Goal: Complete application form: Complete application form

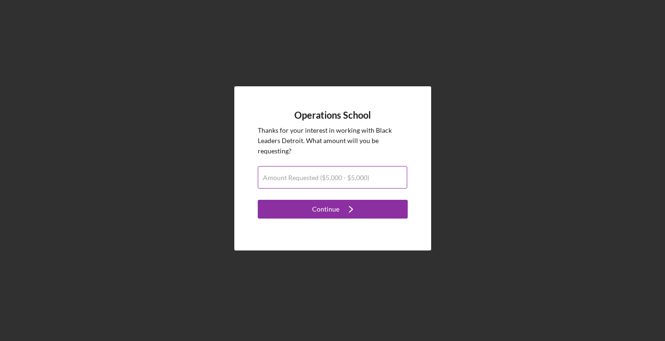
click at [354, 181] on label "Amount Requested ($5,000 - $5,000)" at bounding box center [316, 177] width 106 height 7
click at [354, 181] on input "Amount Requested ($5,000 - $5,000)" at bounding box center [333, 177] width 150 height 22
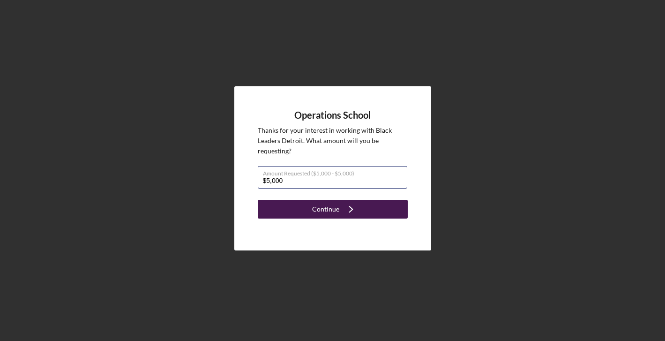
type input "$5,000"
click at [356, 212] on icon "Icon/Navigate" at bounding box center [350, 208] width 23 height 23
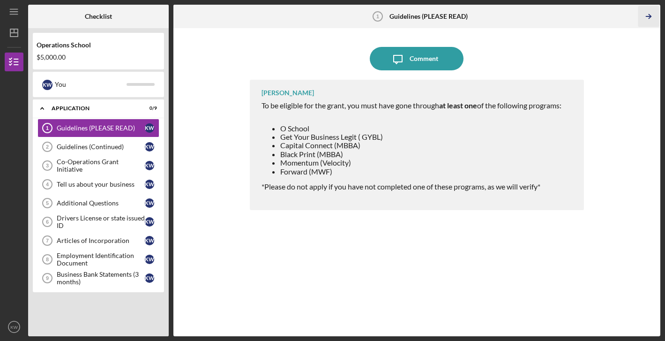
click at [648, 14] on icon "Icon/Table Pagination Arrow" at bounding box center [648, 16] width 21 height 21
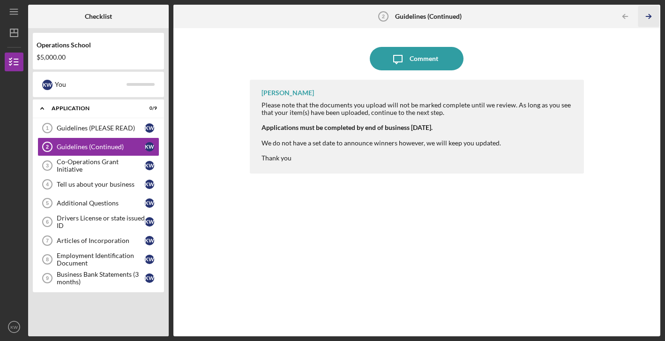
click at [651, 16] on icon "Icon/Table Pagination Arrow" at bounding box center [648, 16] width 21 height 21
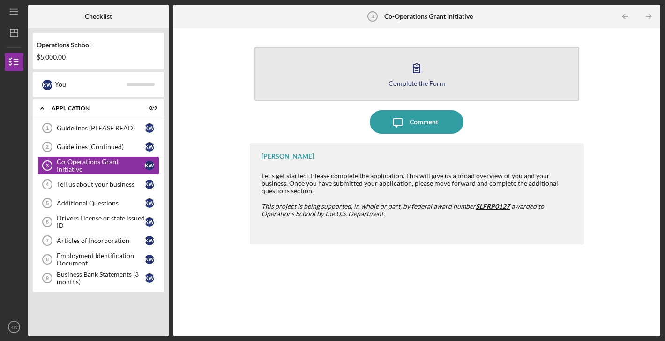
click at [419, 72] on icon "button" at bounding box center [416, 68] width 7 height 9
click at [419, 76] on icon "button" at bounding box center [416, 67] width 23 height 23
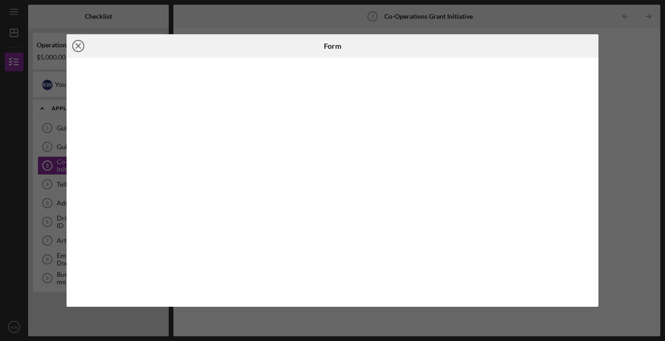
click at [82, 46] on icon "Icon/Close" at bounding box center [78, 45] width 23 height 23
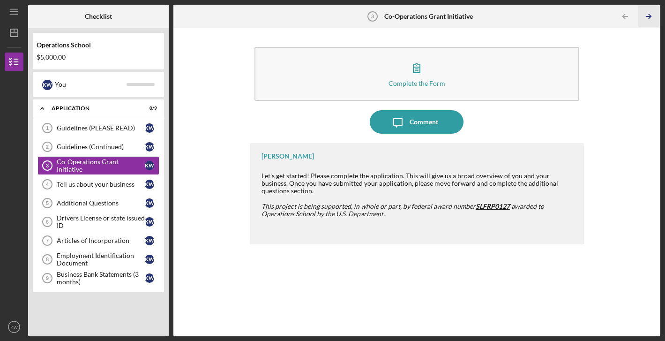
click at [655, 13] on icon "Icon/Table Pagination Arrow" at bounding box center [648, 16] width 21 height 21
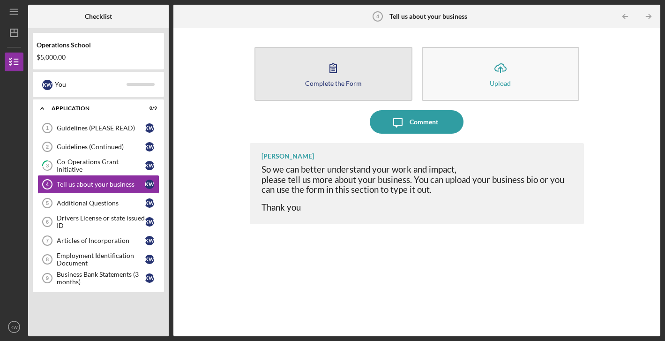
click at [346, 69] on button "Complete the Form Form" at bounding box center [333, 74] width 158 height 54
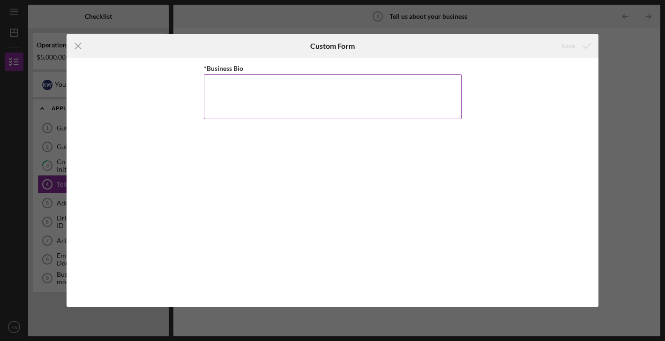
click at [342, 82] on textarea "*Business Bio" at bounding box center [333, 96] width 258 height 45
click at [80, 44] on icon "Icon/Menu Close" at bounding box center [78, 45] width 23 height 23
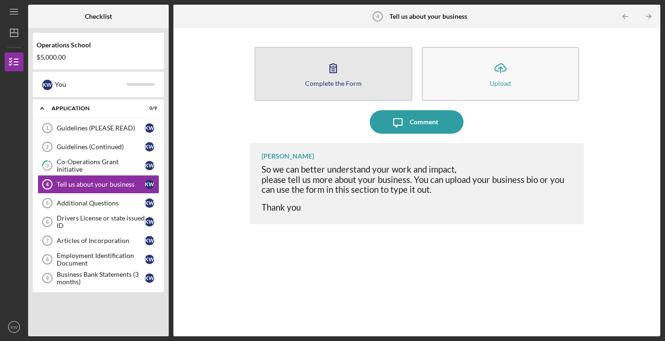
click at [359, 75] on button "Complete the Form Form" at bounding box center [333, 74] width 158 height 54
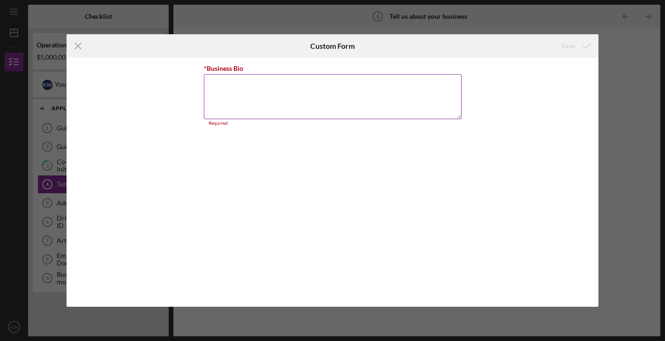
click at [327, 93] on textarea "*Business Bio" at bounding box center [333, 96] width 258 height 45
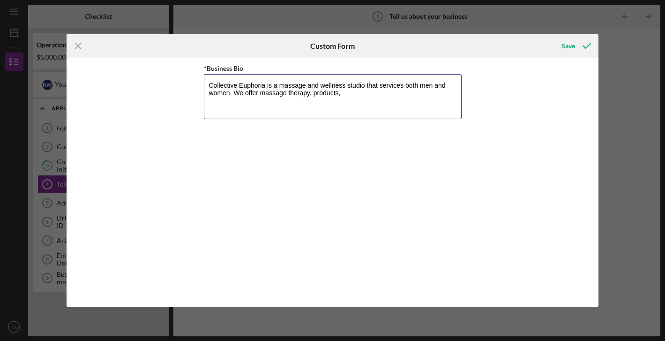
click at [347, 94] on textarea "Collective Euphoria is a massage and wellness studio that services both men and…" at bounding box center [333, 96] width 258 height 45
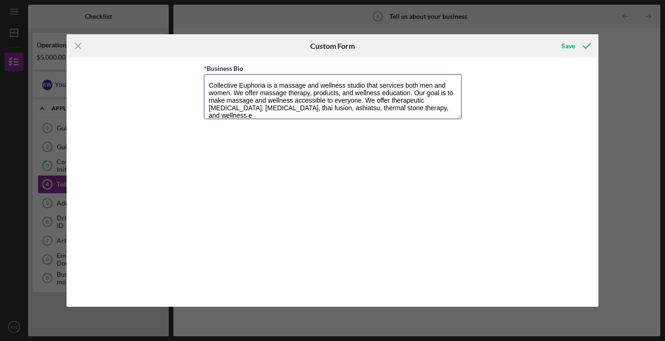
scroll to position [0, 0]
type textarea "Collective Euphoria is a massage and wellness studio that services both men and…"
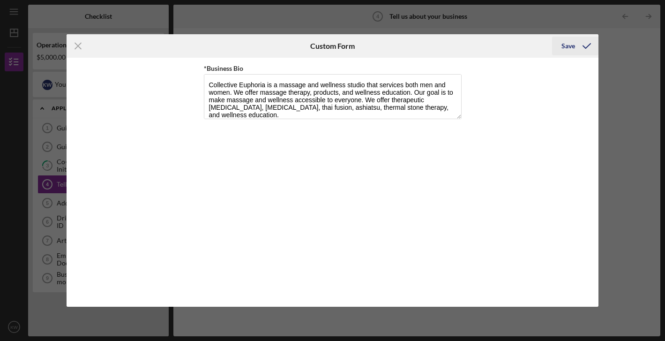
click at [572, 50] on div "Save" at bounding box center [568, 46] width 14 height 19
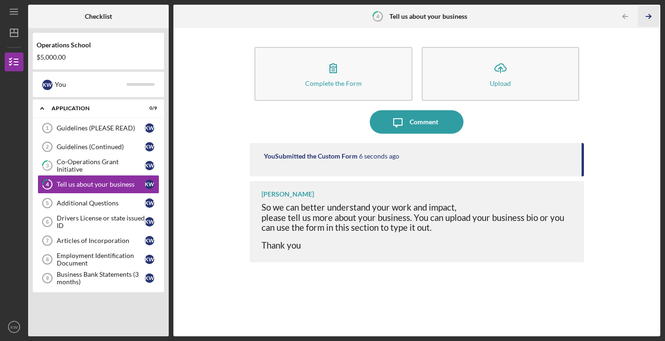
click at [645, 19] on icon "Icon/Table Pagination Arrow" at bounding box center [648, 16] width 21 height 21
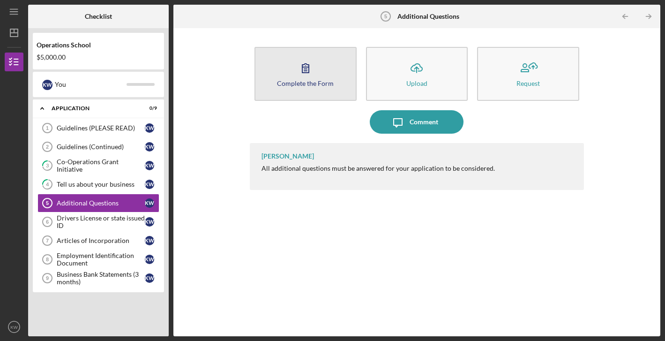
click at [309, 76] on icon "button" at bounding box center [305, 67] width 23 height 23
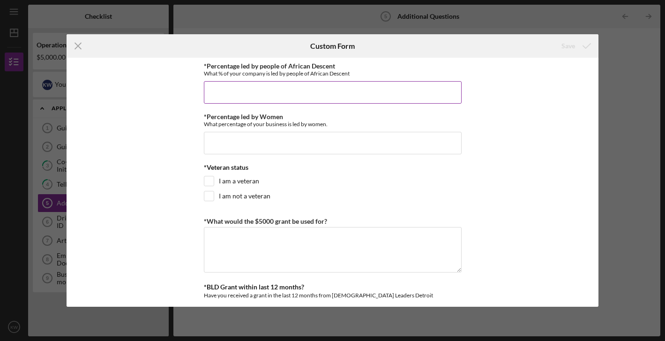
click at [280, 92] on input "*Percentage led by people of African Descent" at bounding box center [333, 92] width 258 height 22
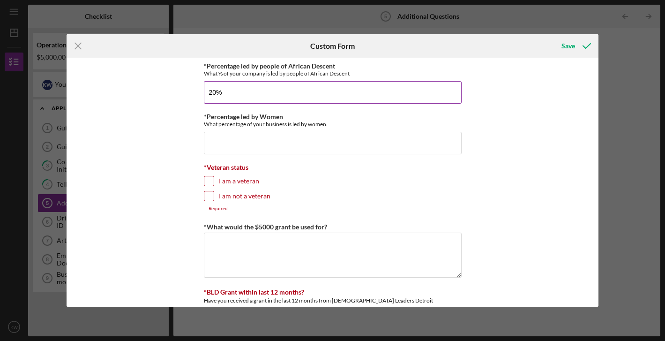
type input "2%"
type input "100.00000%"
click at [265, 135] on input "*Percentage led by Women" at bounding box center [333, 143] width 258 height 22
type input "100.00000%"
click at [204, 195] on input "I am not a veteran" at bounding box center [208, 195] width 9 height 9
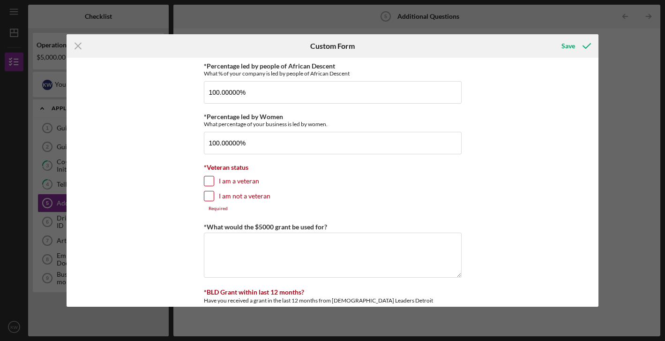
checkbox input "true"
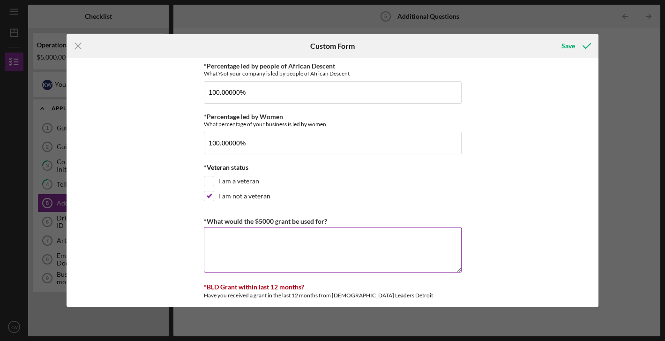
click at [223, 235] on textarea "*What would the $5000 grant be used for?" at bounding box center [333, 249] width 258 height 45
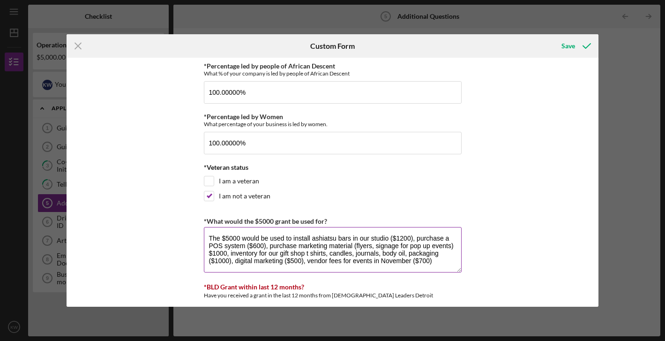
click at [390, 246] on textarea "The $5000 would be used to install ashiatsu bars in our studio ($1200), purchas…" at bounding box center [333, 249] width 258 height 45
type textarea "The $5000 would be used to install ashiatsu bars in our studio ($1200), purchas…"
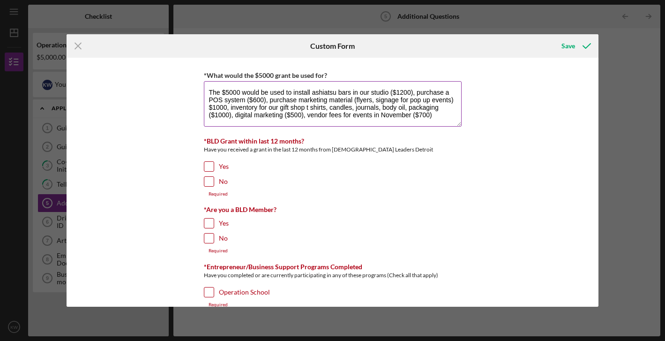
scroll to position [149, 0]
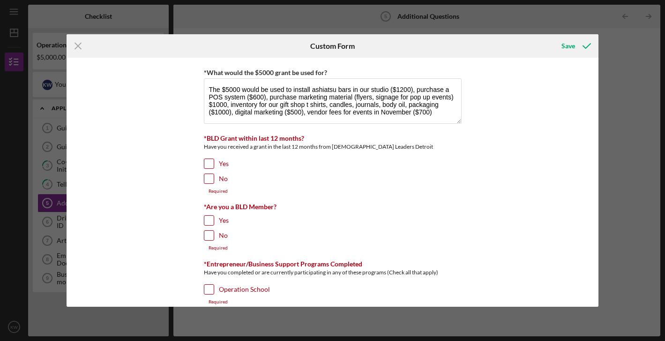
click at [207, 178] on input "No" at bounding box center [208, 178] width 9 height 9
checkbox input "true"
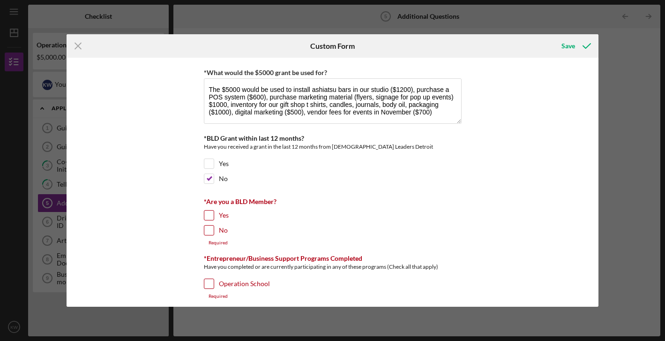
click at [204, 212] on input "Yes" at bounding box center [208, 214] width 9 height 9
checkbox input "true"
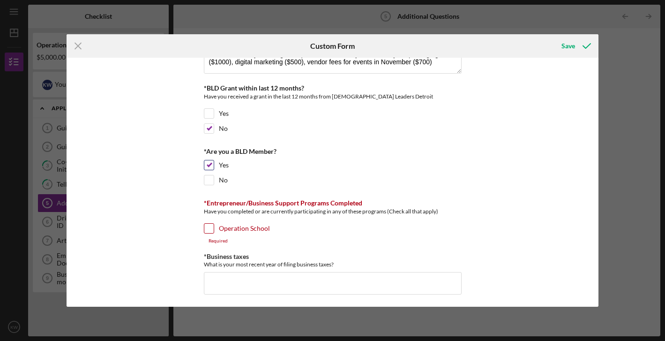
scroll to position [200, 0]
click at [206, 229] on input "Operation School" at bounding box center [208, 226] width 9 height 9
checkbox input "true"
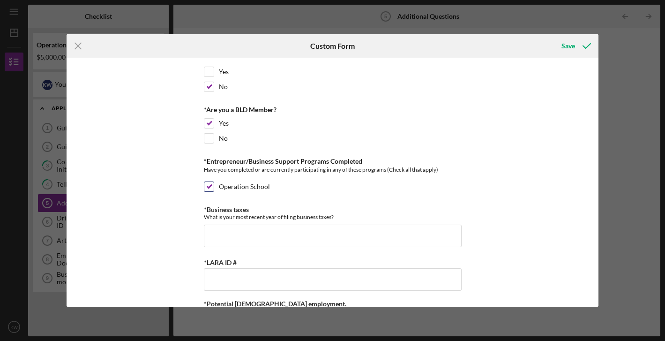
scroll to position [242, 0]
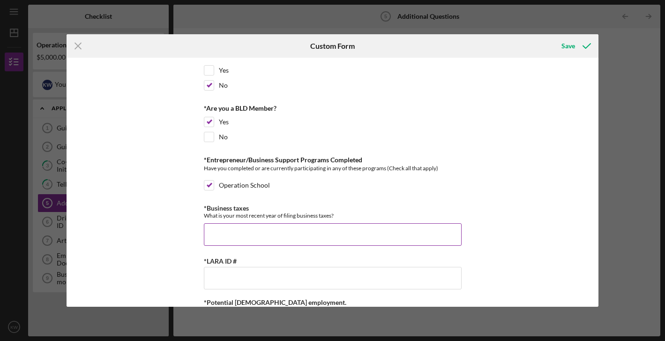
click at [212, 233] on input "*Business taxes" at bounding box center [333, 234] width 258 height 22
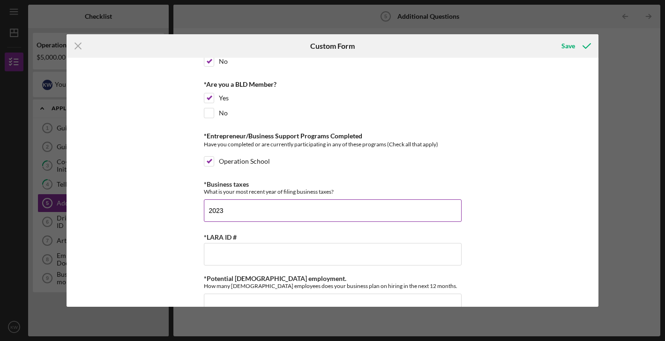
scroll to position [268, 0]
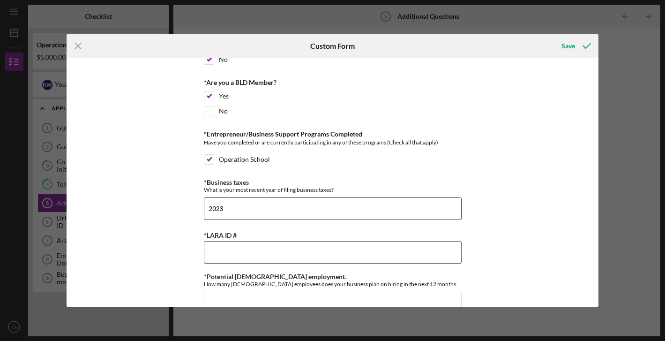
type input "2023"
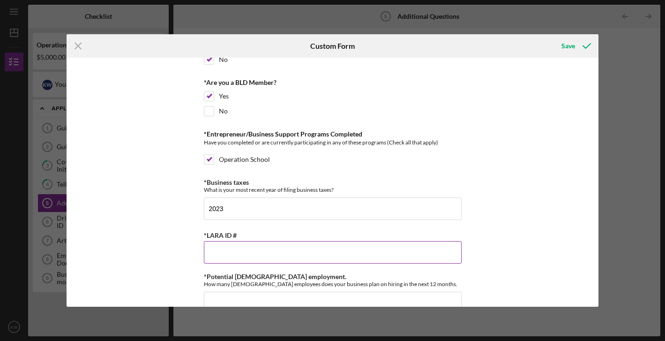
click at [214, 252] on input "*LARA ID #" at bounding box center [333, 252] width 258 height 22
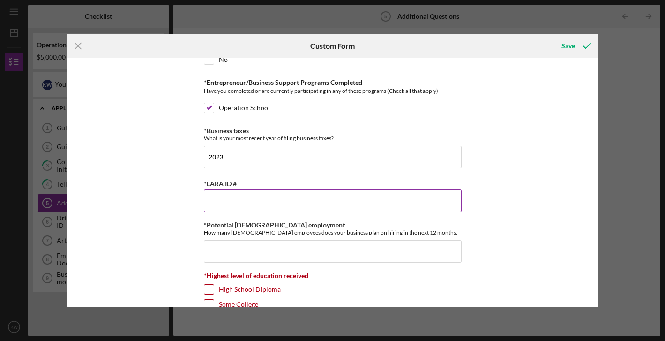
scroll to position [325, 0]
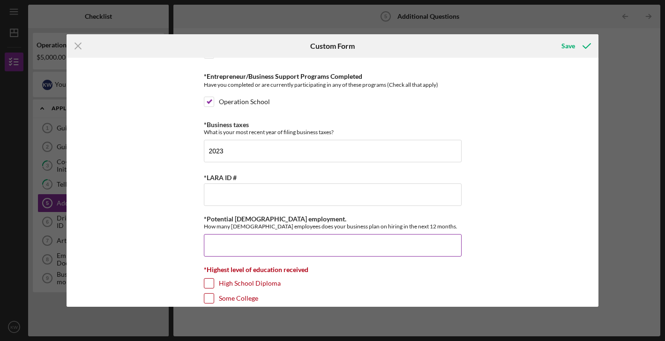
click at [213, 254] on input "*Potential [DEMOGRAPHIC_DATA] employment." at bounding box center [333, 245] width 258 height 22
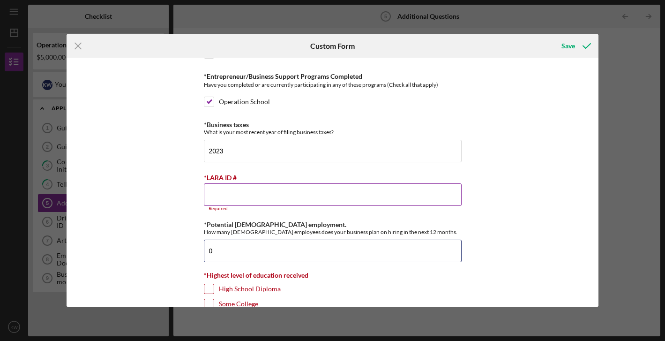
type input "0"
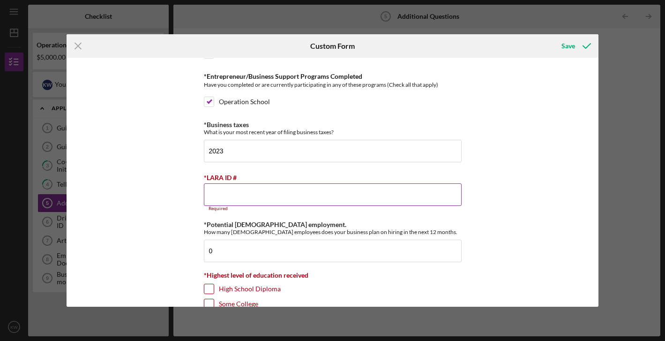
click at [218, 199] on input "*LARA ID #" at bounding box center [333, 194] width 258 height 22
paste input "802157930"
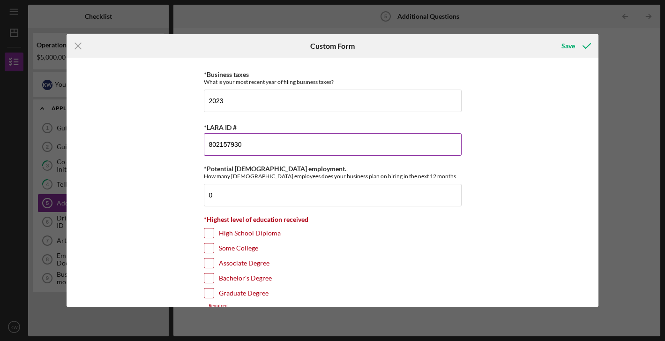
scroll to position [391, 0]
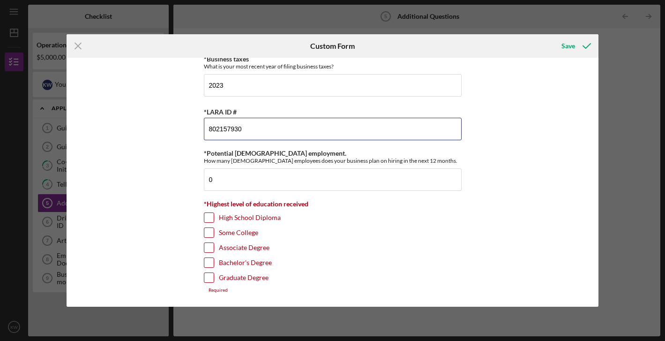
type input "802157930"
click at [210, 261] on input "Bachelor's Degree" at bounding box center [208, 262] width 9 height 9
checkbox input "true"
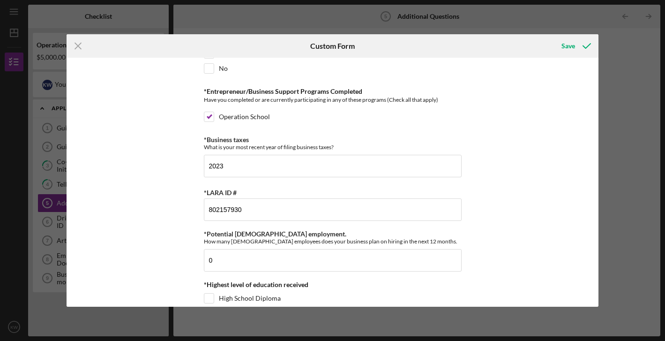
scroll to position [385, 0]
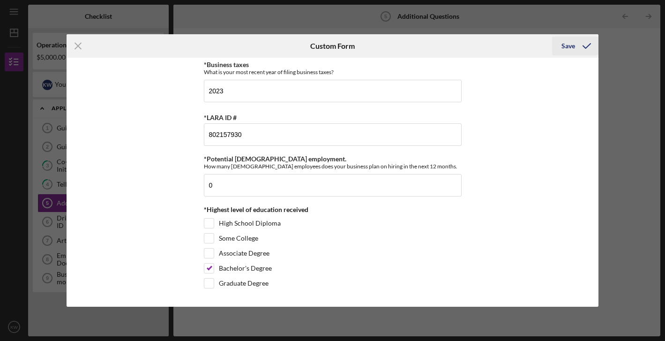
click at [572, 46] on div "Save" at bounding box center [568, 46] width 14 height 19
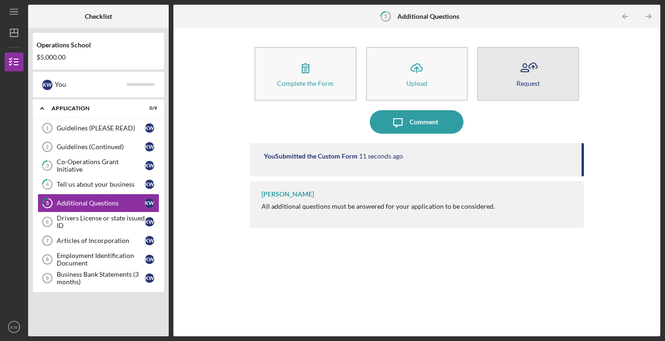
click at [522, 76] on icon "button" at bounding box center [527, 67] width 23 height 23
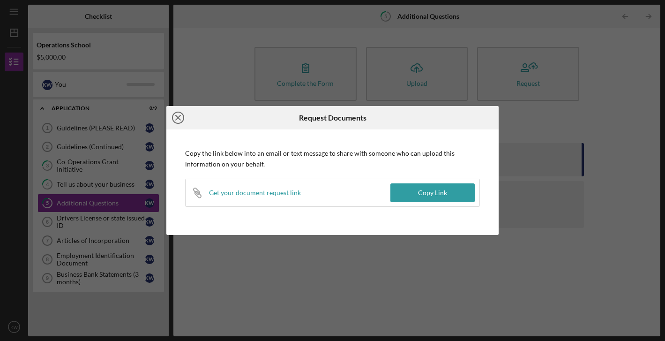
click at [179, 119] on line at bounding box center [178, 117] width 5 height 5
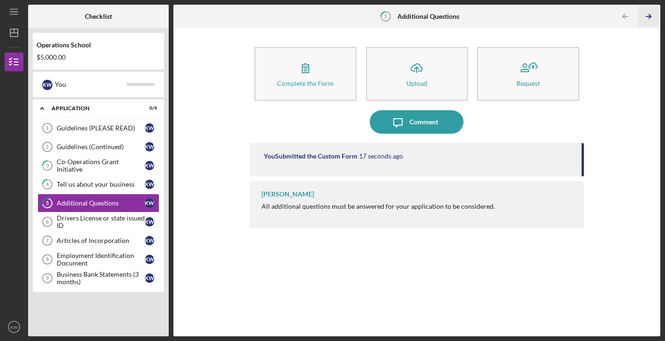
click at [648, 18] on icon "Icon/Table Pagination Arrow" at bounding box center [648, 16] width 21 height 21
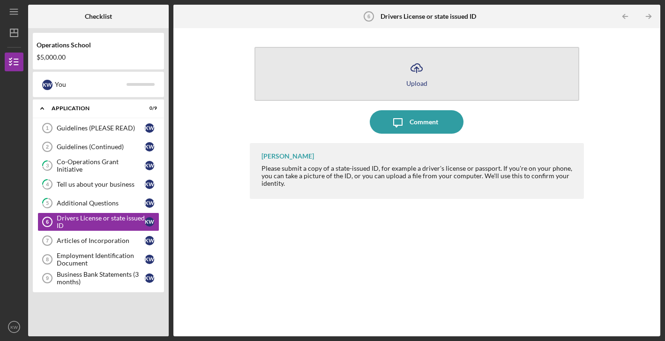
click at [417, 74] on icon "Icon/Upload" at bounding box center [416, 67] width 23 height 23
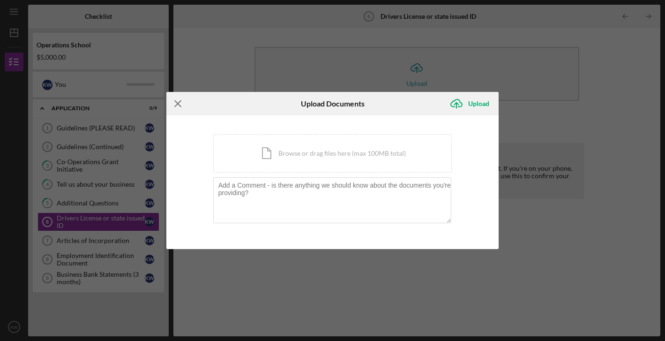
click at [181, 104] on icon "Icon/Menu Close" at bounding box center [177, 103] width 23 height 23
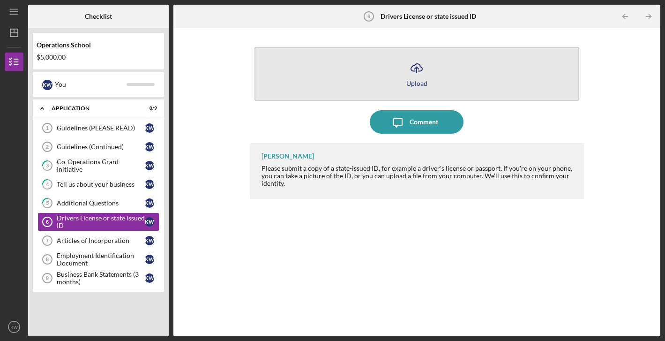
click at [417, 75] on icon "Icon/Upload" at bounding box center [416, 67] width 23 height 23
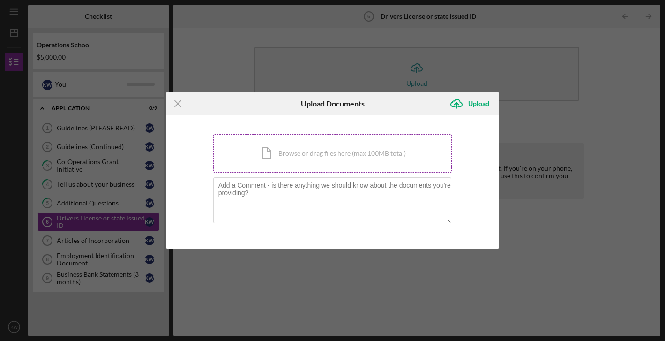
click at [269, 163] on div "Icon/Document Browse or drag files here (max 100MB total) Tap to choose files o…" at bounding box center [332, 153] width 239 height 38
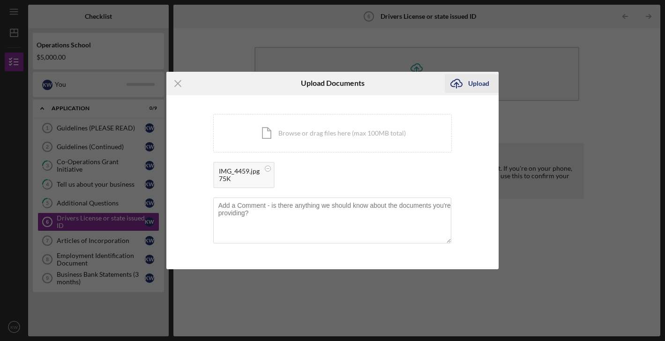
click at [459, 89] on icon "Icon/Upload" at bounding box center [456, 83] width 23 height 23
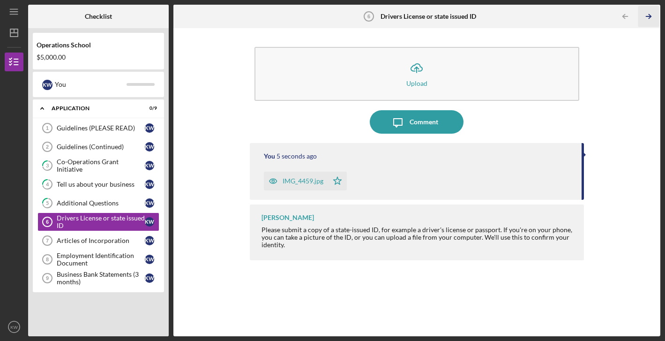
click at [645, 17] on icon "Icon/Table Pagination Arrow" at bounding box center [648, 16] width 21 height 21
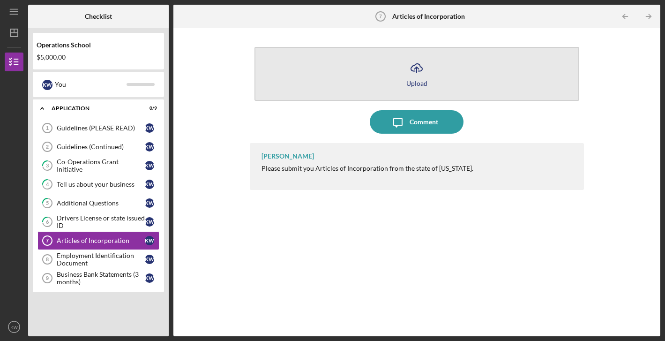
click at [430, 68] on button "Icon/Upload Upload" at bounding box center [416, 74] width 325 height 54
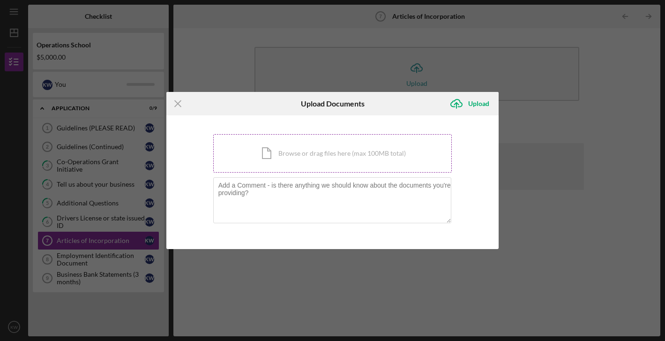
click at [292, 150] on div "Icon/Document Browse or drag files here (max 100MB total) Tap to choose files o…" at bounding box center [332, 153] width 239 height 38
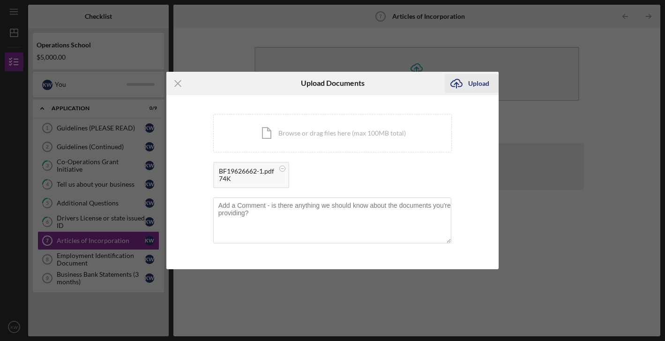
click at [476, 86] on div "Upload" at bounding box center [478, 83] width 21 height 19
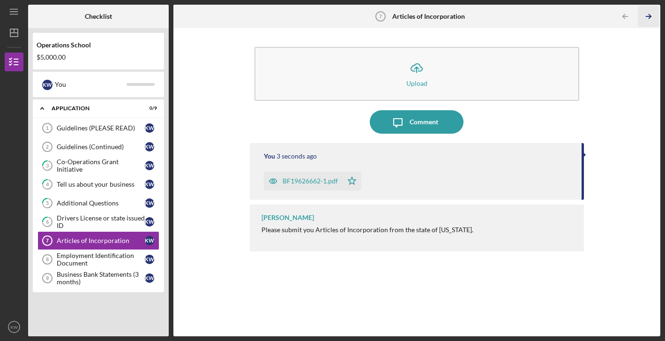
click at [649, 15] on polyline "button" at bounding box center [650, 17] width 2 height 4
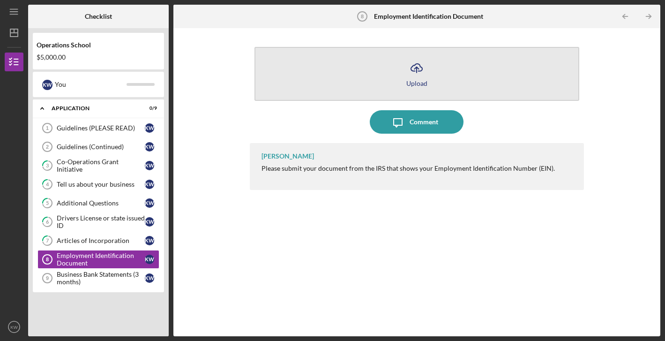
click at [385, 87] on button "Icon/Upload Upload" at bounding box center [416, 74] width 325 height 54
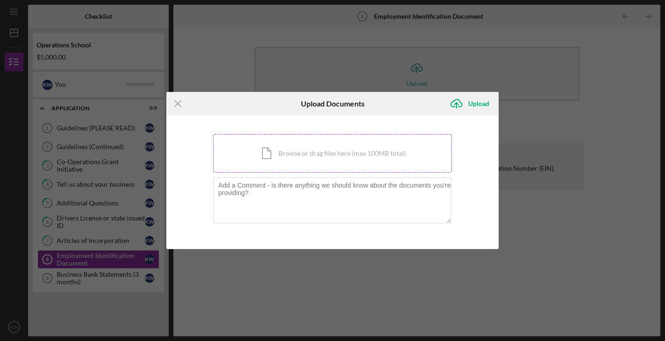
click at [304, 165] on div "Icon/Document Browse or drag files here (max 100MB total) Tap to choose files o…" at bounding box center [332, 153] width 239 height 38
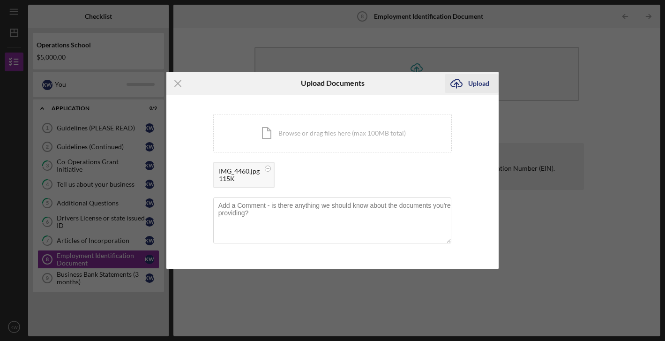
click at [469, 84] on div "Upload" at bounding box center [478, 83] width 21 height 19
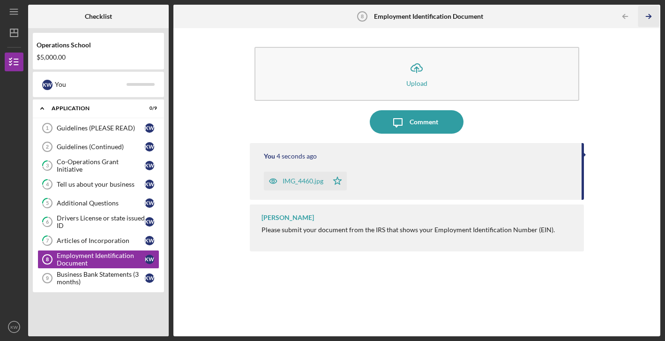
click at [650, 16] on line "button" at bounding box center [648, 16] width 5 height 0
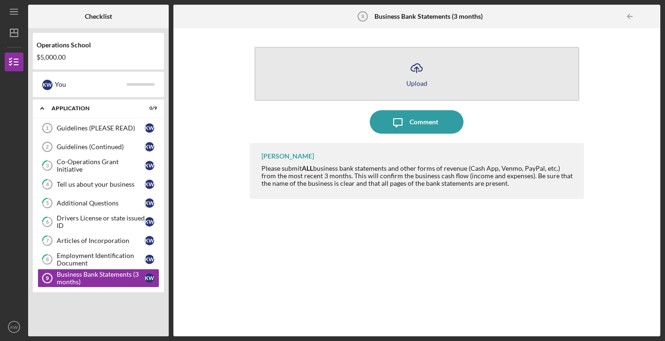
click at [425, 70] on icon "Icon/Upload" at bounding box center [416, 67] width 23 height 23
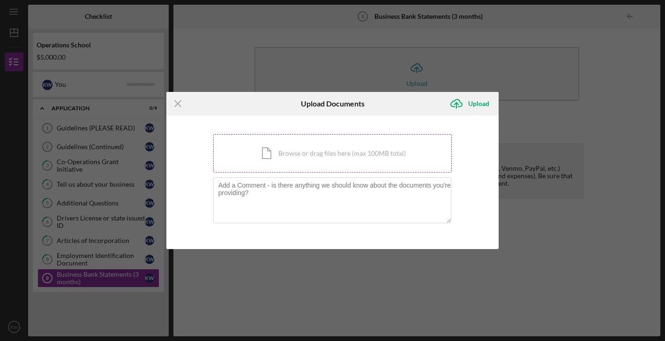
click at [274, 150] on div "Icon/Document Browse or drag files here (max 100MB total) Tap to choose files o…" at bounding box center [332, 153] width 239 height 38
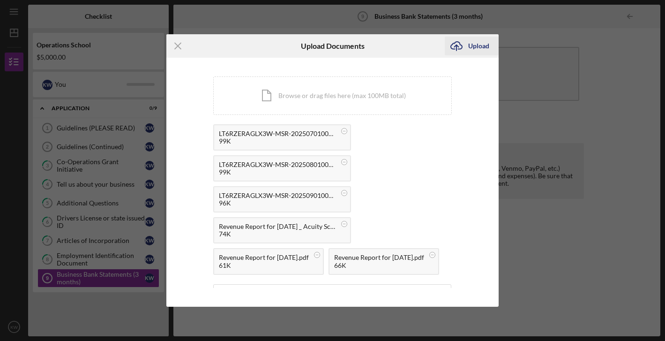
click at [476, 44] on div "Upload" at bounding box center [478, 46] width 21 height 19
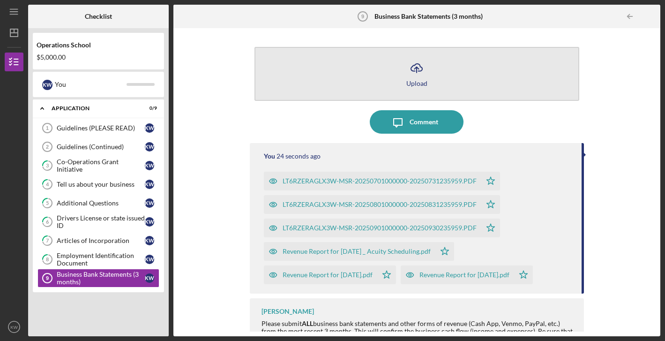
click at [413, 80] on div "Upload" at bounding box center [416, 83] width 21 height 7
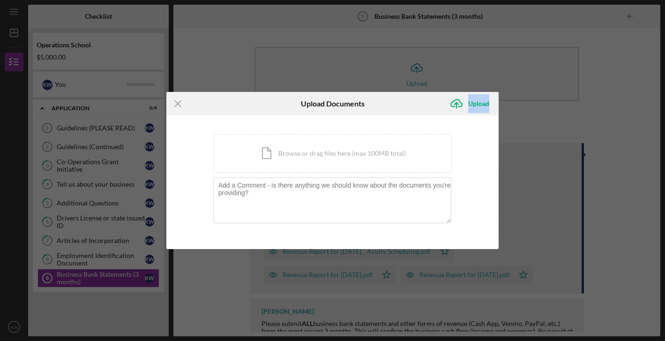
click at [411, 76] on div "Icon/Menu Close Upload Documents Icon/Upload Upload You're uploading documents …" at bounding box center [332, 170] width 665 height 341
click at [180, 104] on icon "Icon/Menu Close" at bounding box center [177, 103] width 23 height 23
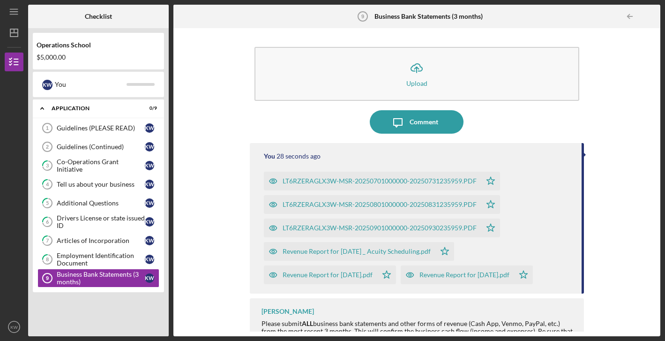
scroll to position [14, 0]
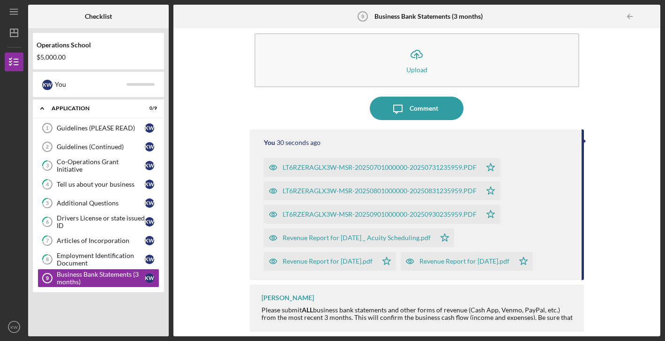
click at [440, 107] on button "Icon/Message Comment" at bounding box center [417, 108] width 94 height 23
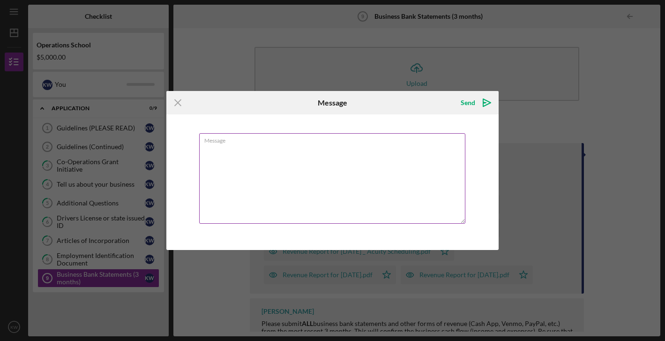
click at [354, 190] on textarea "Message" at bounding box center [332, 178] width 267 height 90
type textarea "g"
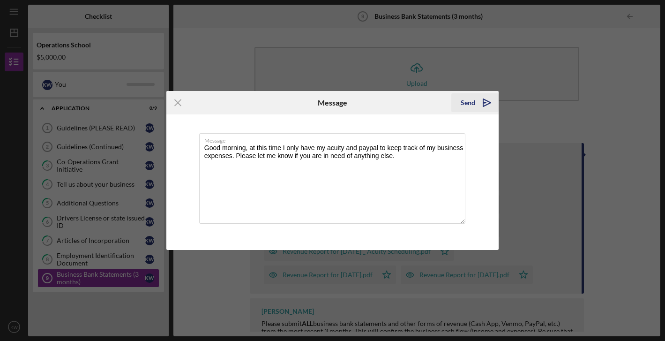
type textarea "Good morning, at this time I only have my acuity and paypal to keep track of my…"
click at [468, 104] on div "Send" at bounding box center [468, 102] width 15 height 19
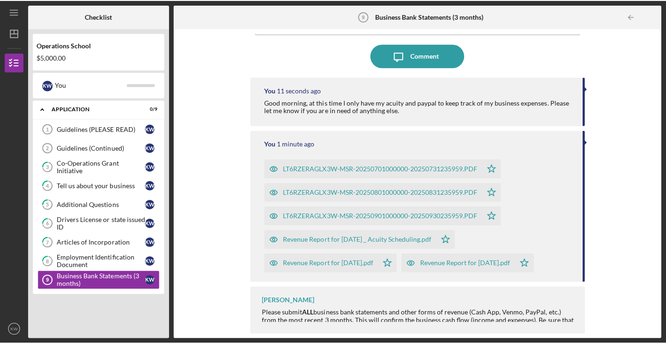
scroll to position [64, 0]
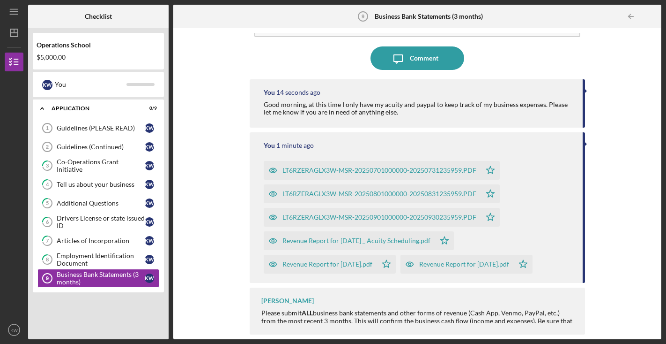
click at [504, 318] on div "Please submit ALL business bank statements and other forms of revenue (Cash App…" at bounding box center [419, 320] width 314 height 22
click at [651, 18] on div at bounding box center [652, 16] width 19 height 19
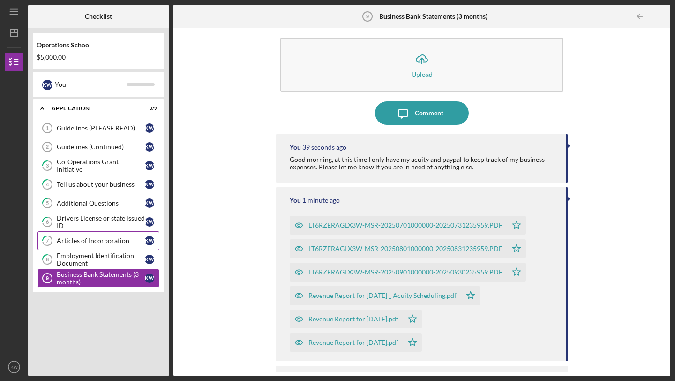
scroll to position [45, 0]
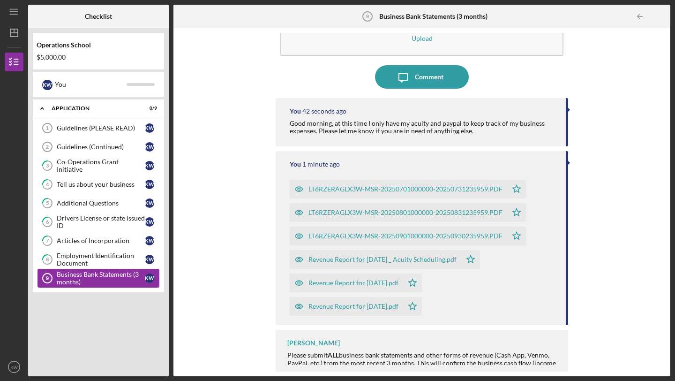
click at [74, 282] on div "Business Bank Statements (3 months)" at bounding box center [101, 277] width 88 height 15
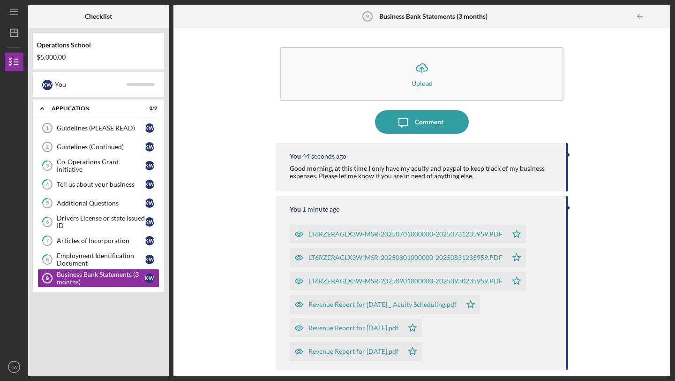
click at [659, 14] on div at bounding box center [660, 16] width 19 height 19
click at [641, 17] on icon "Icon/Table Pagination Arrow" at bounding box center [639, 16] width 21 height 21
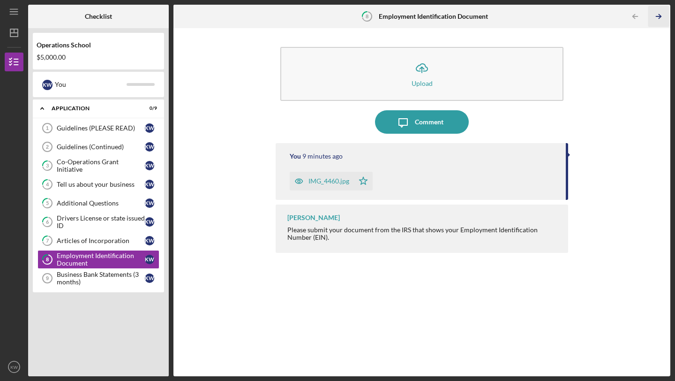
click at [658, 14] on icon "Icon/Table Pagination Arrow" at bounding box center [658, 16] width 21 height 21
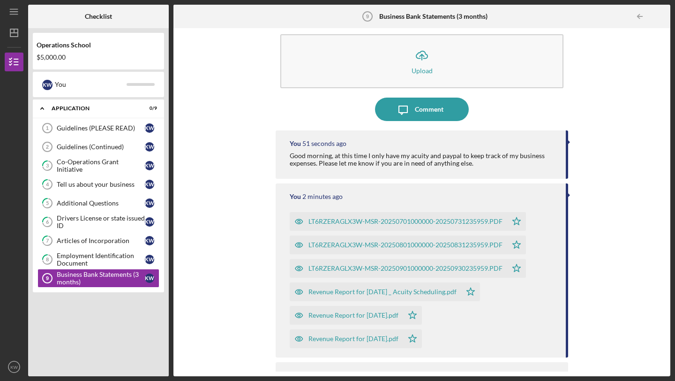
scroll to position [50, 0]
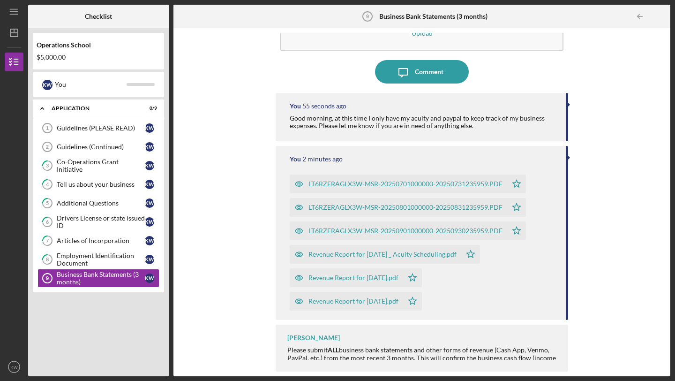
click at [496, 340] on div "Please submit ALL business bank statements and other forms of revenue (Cash App…" at bounding box center [422, 361] width 271 height 30
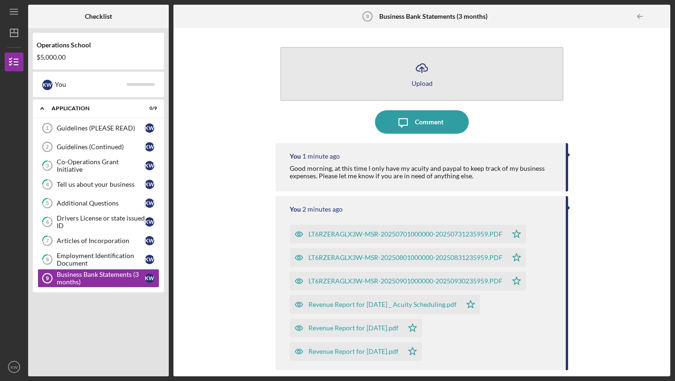
click at [413, 82] on div "Upload" at bounding box center [421, 83] width 21 height 7
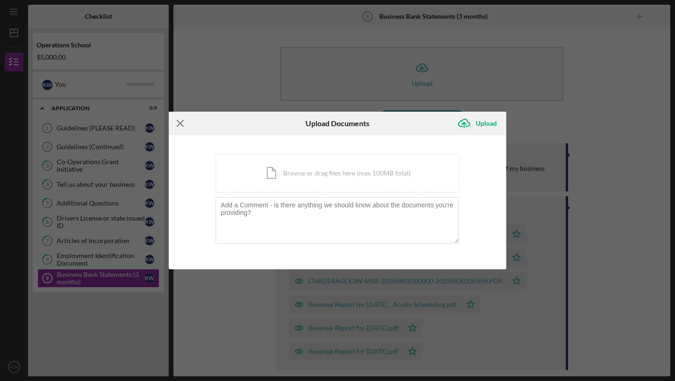
click at [179, 123] on line at bounding box center [180, 123] width 6 height 6
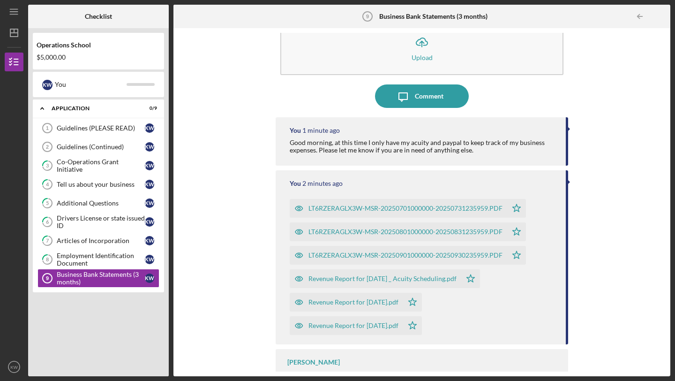
scroll to position [50, 0]
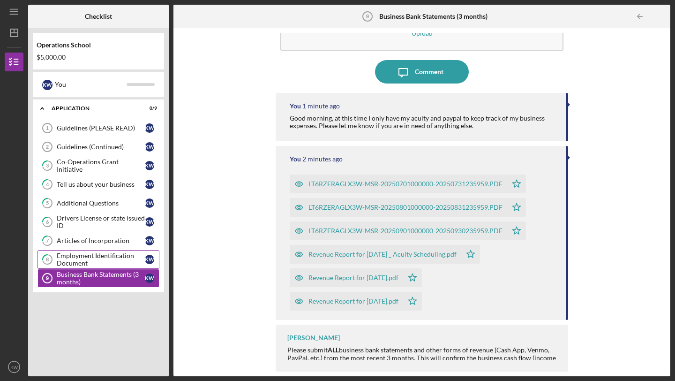
click at [82, 258] on div "Employment Identification Document" at bounding box center [101, 259] width 88 height 15
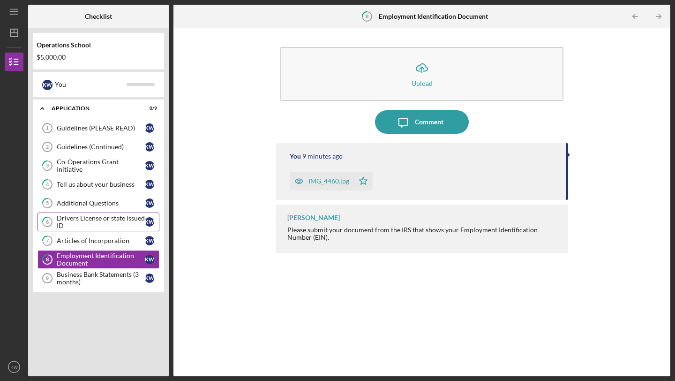
click at [78, 226] on div "Drivers License or state issued ID" at bounding box center [101, 221] width 88 height 15
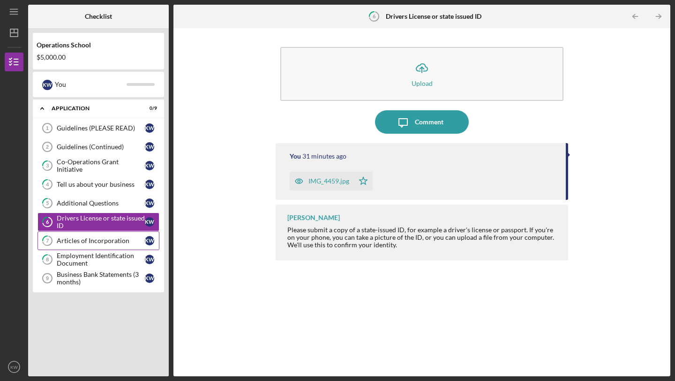
click at [76, 240] on div "Articles of Incorporation" at bounding box center [101, 240] width 88 height 7
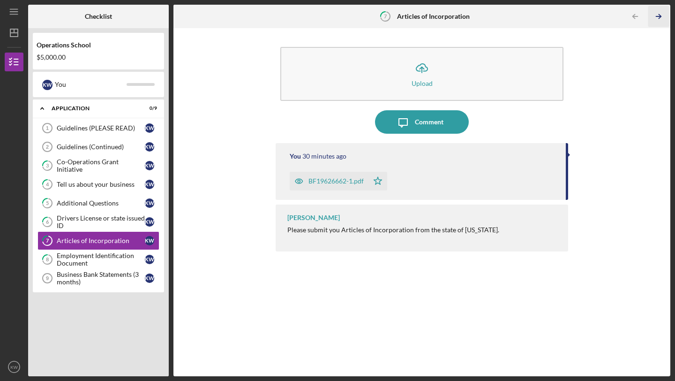
click at [658, 17] on icon "Icon/Table Pagination Arrow" at bounding box center [658, 16] width 21 height 21
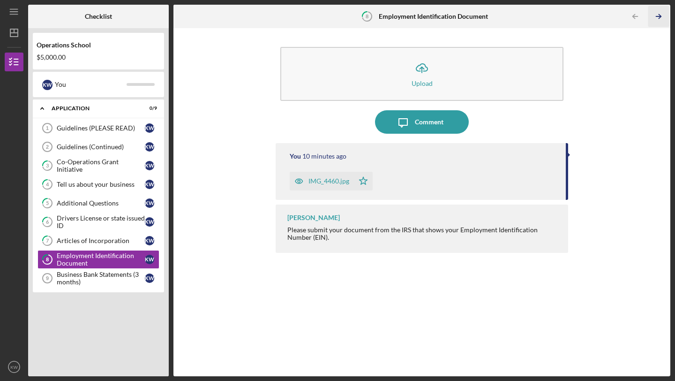
click at [658, 17] on icon "Icon/Table Pagination Arrow" at bounding box center [658, 16] width 21 height 21
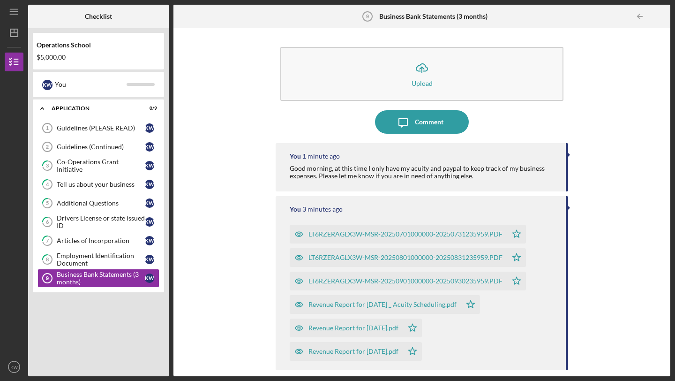
click at [658, 17] on div at bounding box center [660, 16] width 19 height 19
click at [45, 107] on icon "Icon/Expander" at bounding box center [42, 108] width 19 height 19
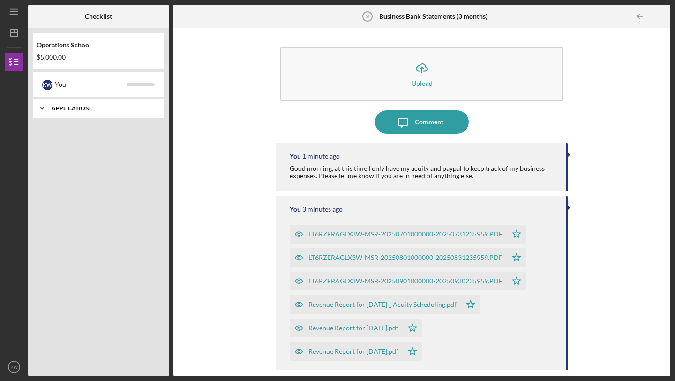
click at [45, 107] on icon "Icon/Expander" at bounding box center [42, 108] width 19 height 19
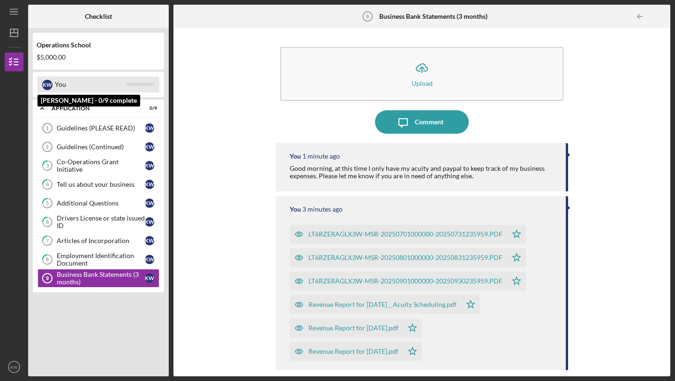
click at [69, 84] on div "You" at bounding box center [91, 84] width 72 height 16
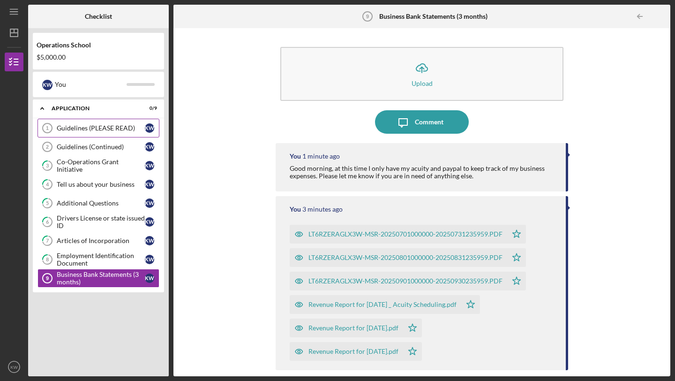
click at [90, 126] on div "Guidelines (PLEASE READ)" at bounding box center [101, 127] width 88 height 7
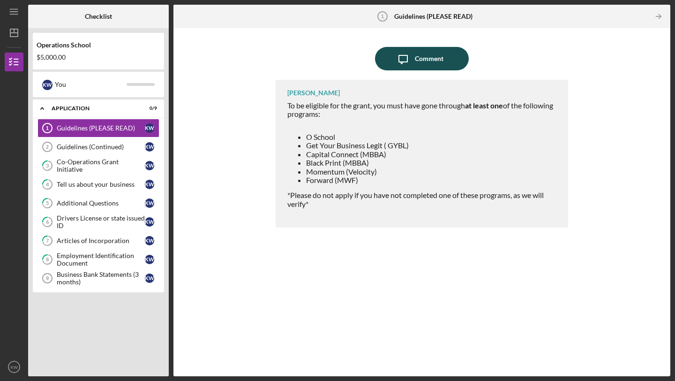
click at [399, 64] on icon "Icon/Message" at bounding box center [402, 58] width 23 height 23
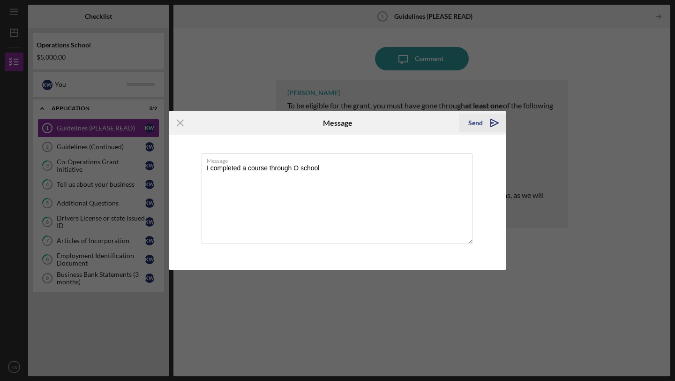
type textarea "I completed a course through O school"
click at [475, 125] on div "Send" at bounding box center [475, 122] width 15 height 19
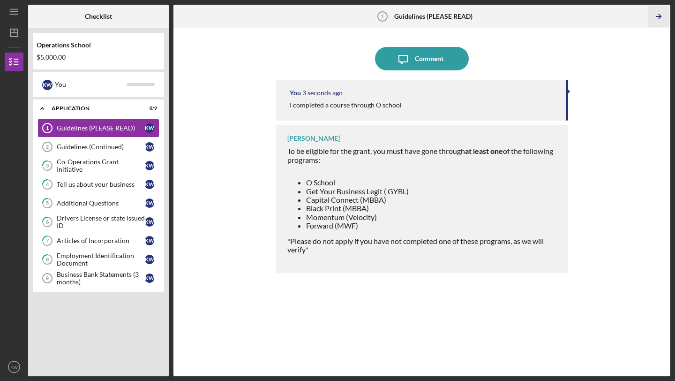
click at [658, 12] on icon "Icon/Table Pagination Arrow" at bounding box center [658, 16] width 21 height 21
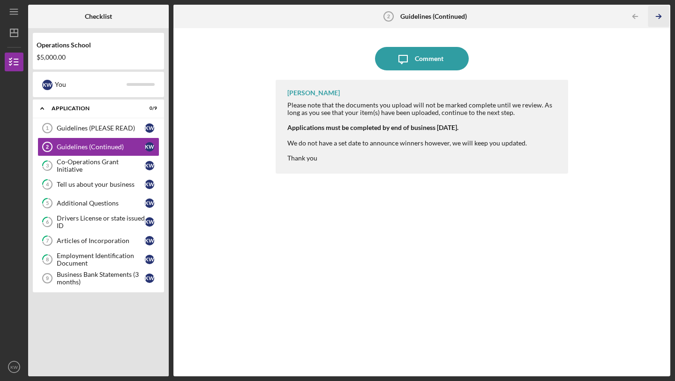
click at [657, 17] on icon "Icon/Table Pagination Arrow" at bounding box center [658, 16] width 21 height 21
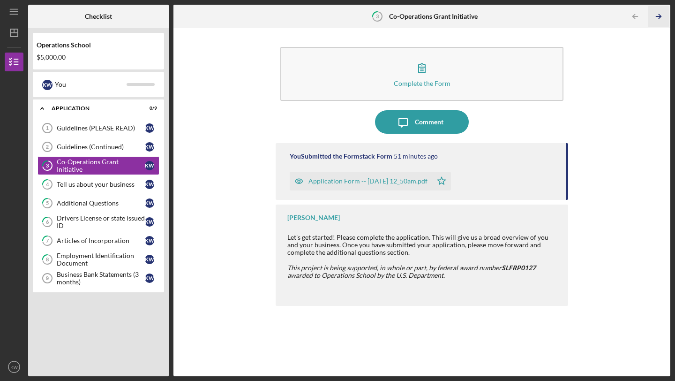
click at [657, 17] on icon "Icon/Table Pagination Arrow" at bounding box center [658, 16] width 21 height 21
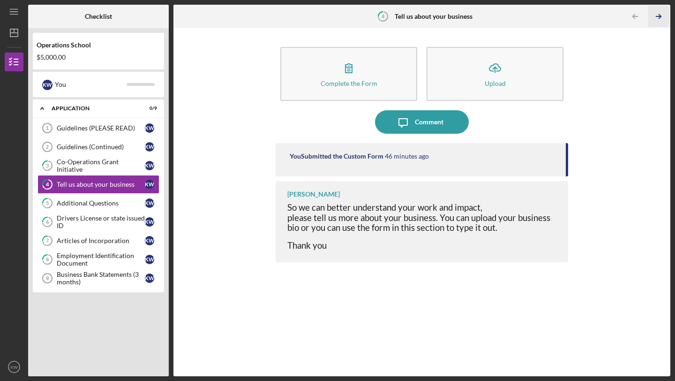
click at [657, 18] on icon "Icon/Table Pagination Arrow" at bounding box center [658, 16] width 21 height 21
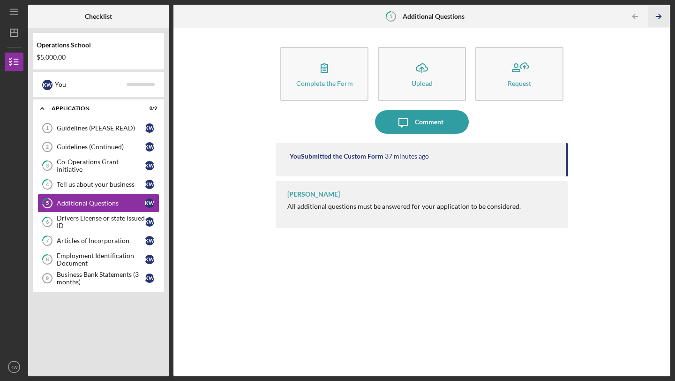
click at [657, 18] on icon "Icon/Table Pagination Arrow" at bounding box center [658, 16] width 21 height 21
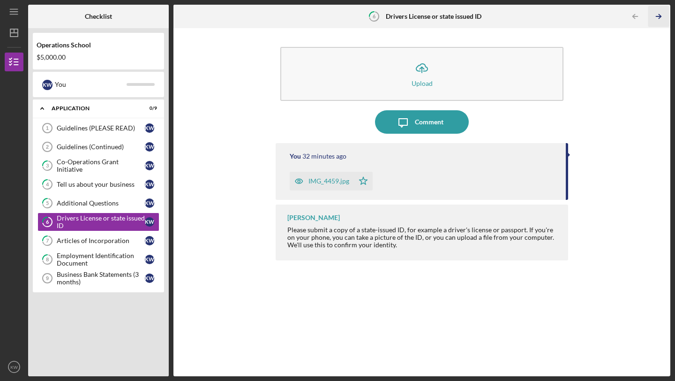
click at [657, 18] on icon "Icon/Table Pagination Arrow" at bounding box center [658, 16] width 21 height 21
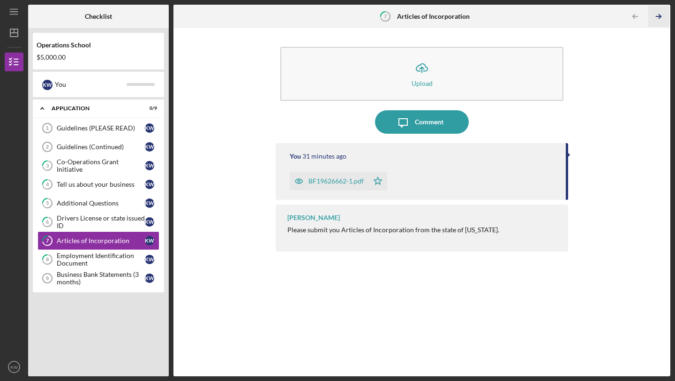
click at [657, 18] on icon "Icon/Table Pagination Arrow" at bounding box center [658, 16] width 21 height 21
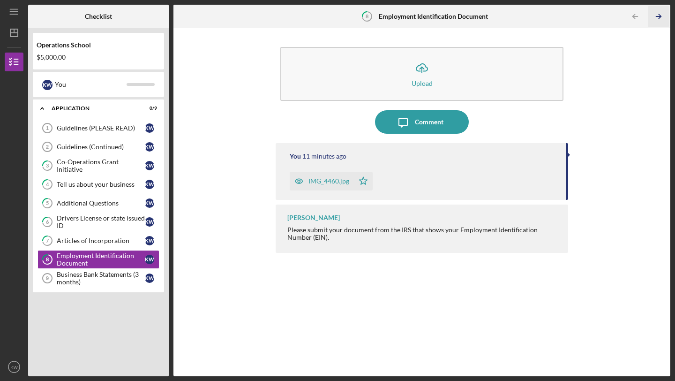
click at [657, 18] on icon "Icon/Table Pagination Arrow" at bounding box center [658, 16] width 21 height 21
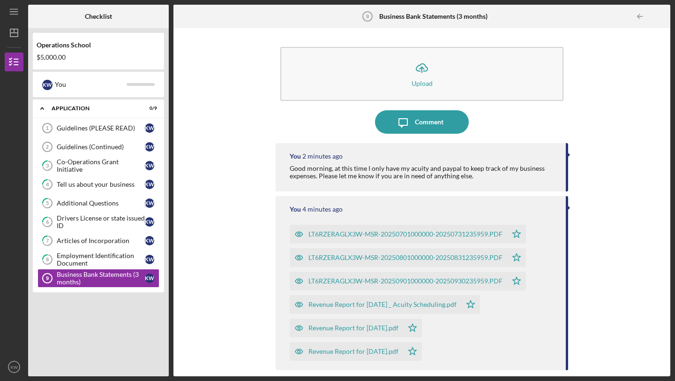
scroll to position [50, 0]
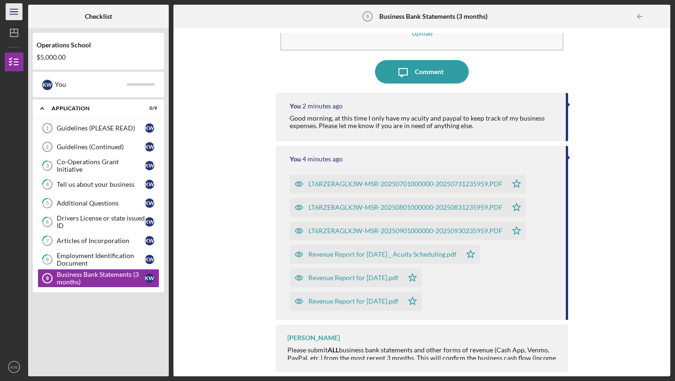
click at [14, 15] on icon "Icon/Menu" at bounding box center [14, 11] width 21 height 21
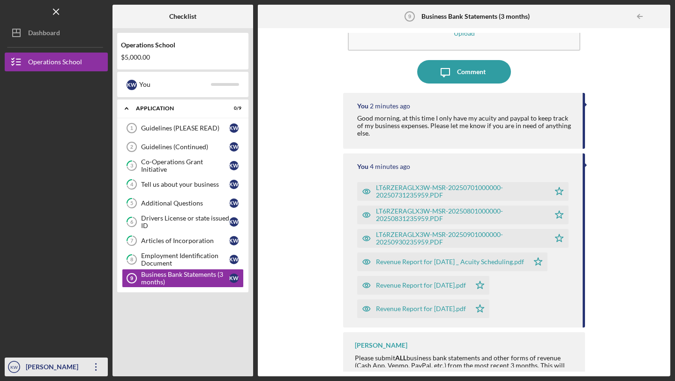
click at [93, 340] on icon "Icon/Overflow" at bounding box center [95, 366] width 23 height 23
